Goal: Navigation & Orientation: Go to known website

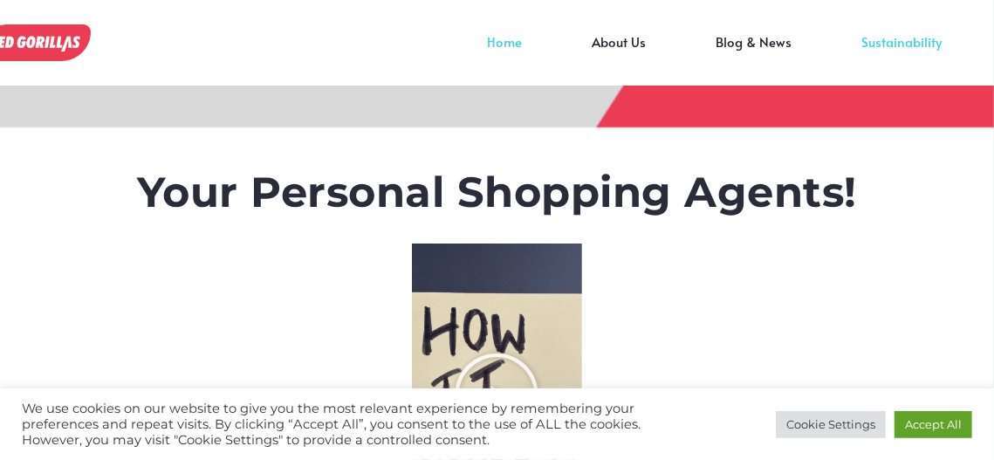
click at [864, 45] on link "Sustainability" at bounding box center [901, 55] width 150 height 26
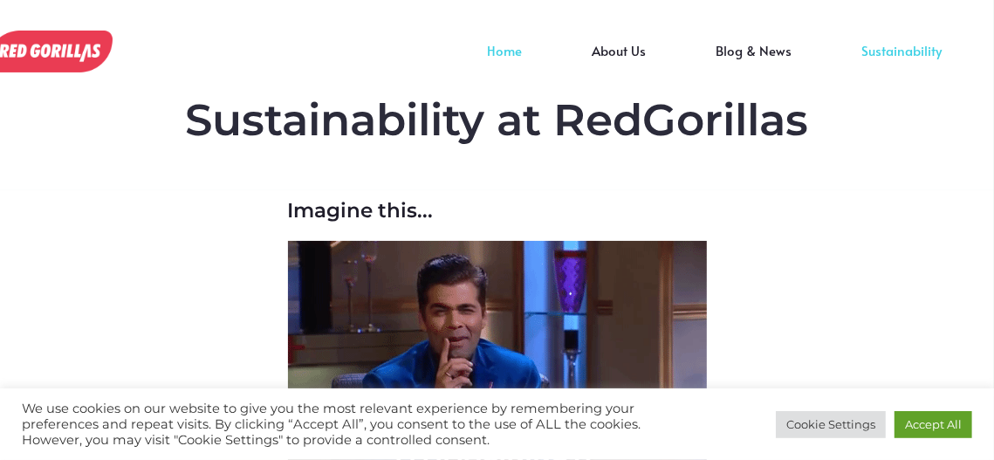
click at [508, 51] on link "Home" at bounding box center [504, 64] width 105 height 26
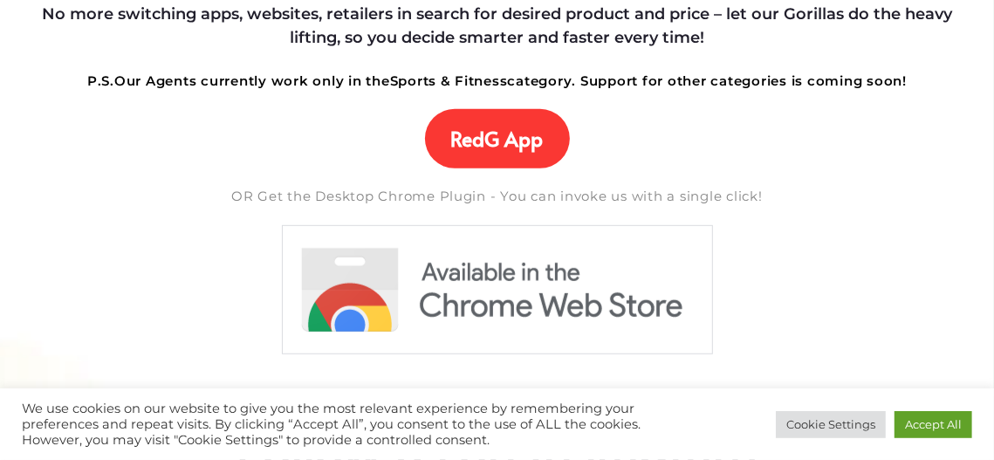
scroll to position [584, 0]
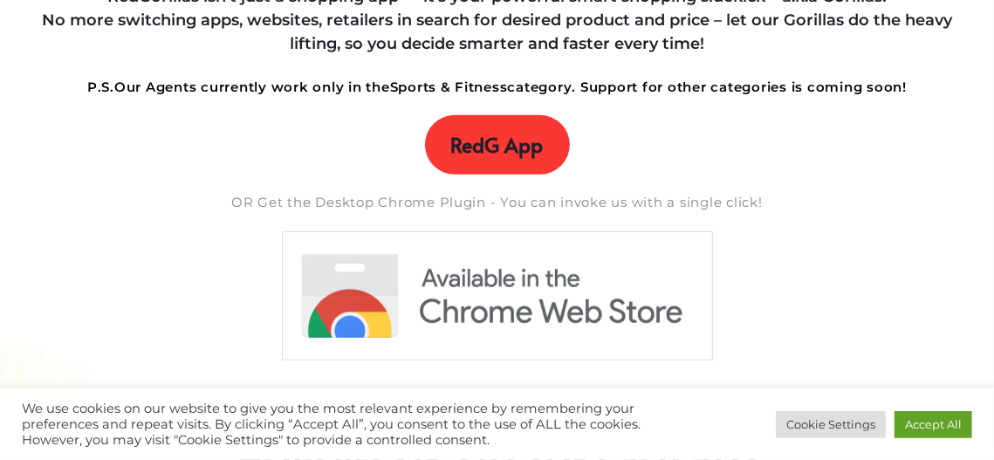
click at [525, 154] on span "RedG App" at bounding box center [497, 145] width 92 height 24
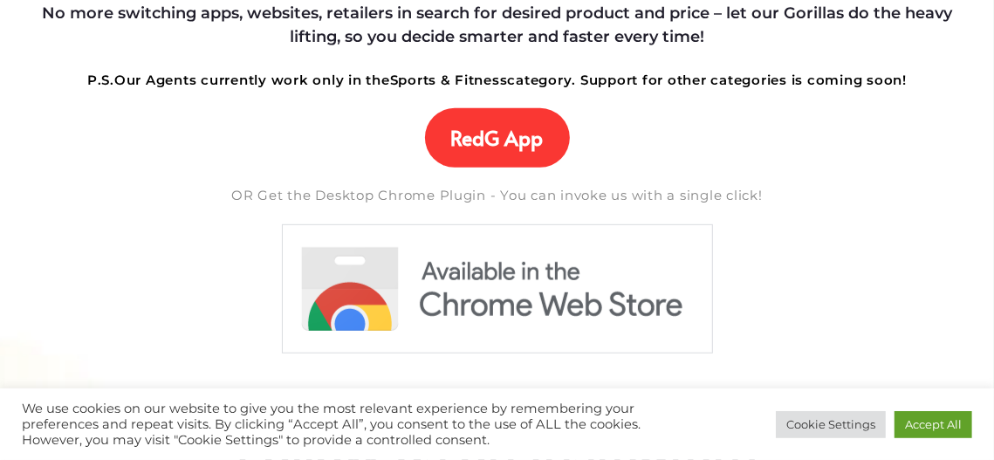
scroll to position [590, 0]
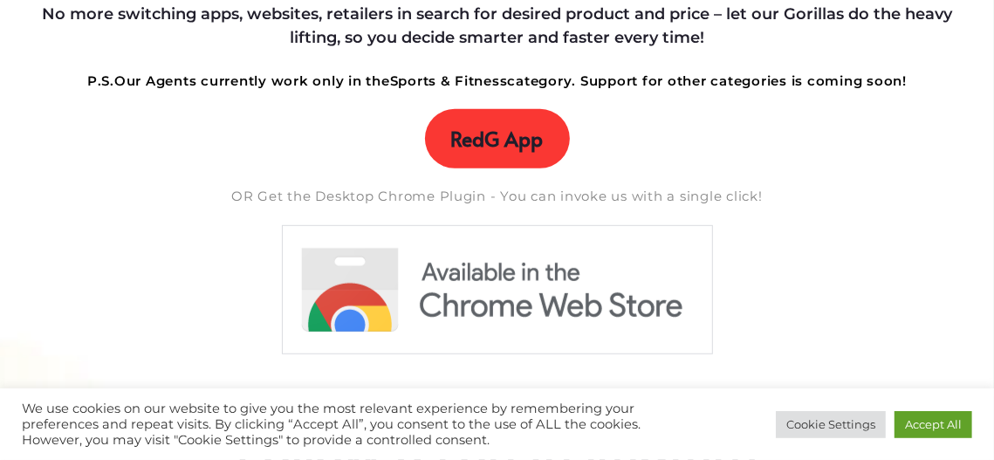
click at [486, 154] on link "RedG App" at bounding box center [497, 138] width 145 height 59
